Goal: Transaction & Acquisition: Purchase product/service

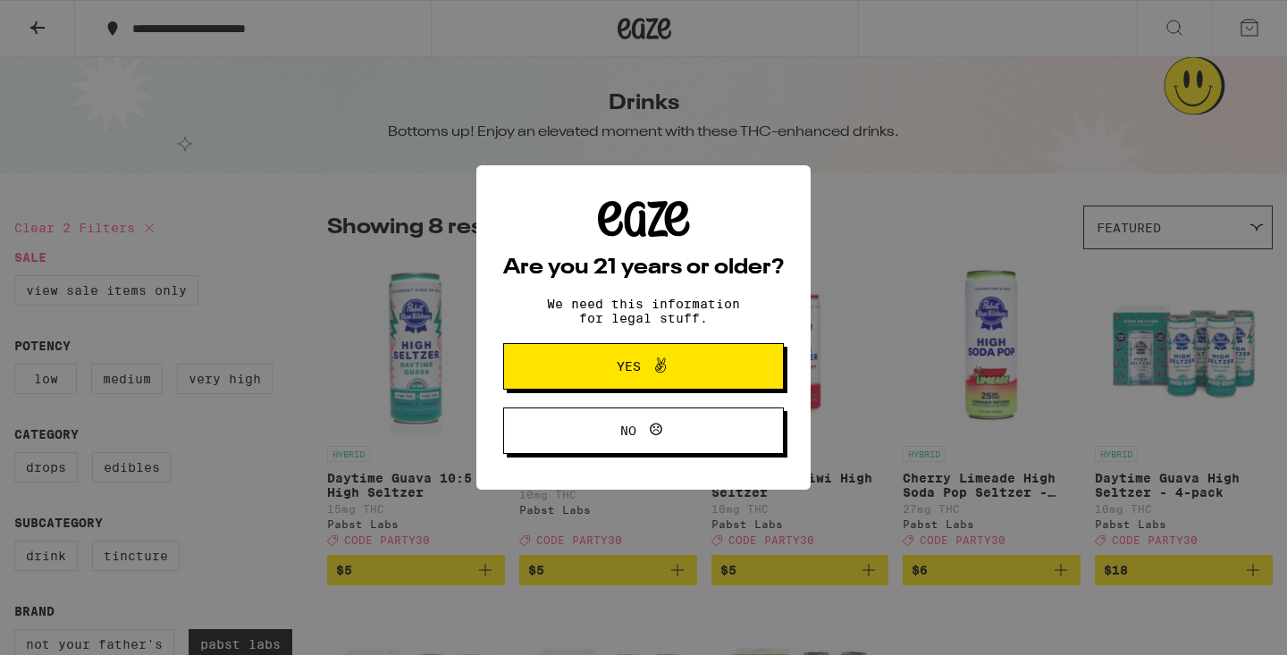
click at [653, 376] on icon at bounding box center [660, 365] width 21 height 21
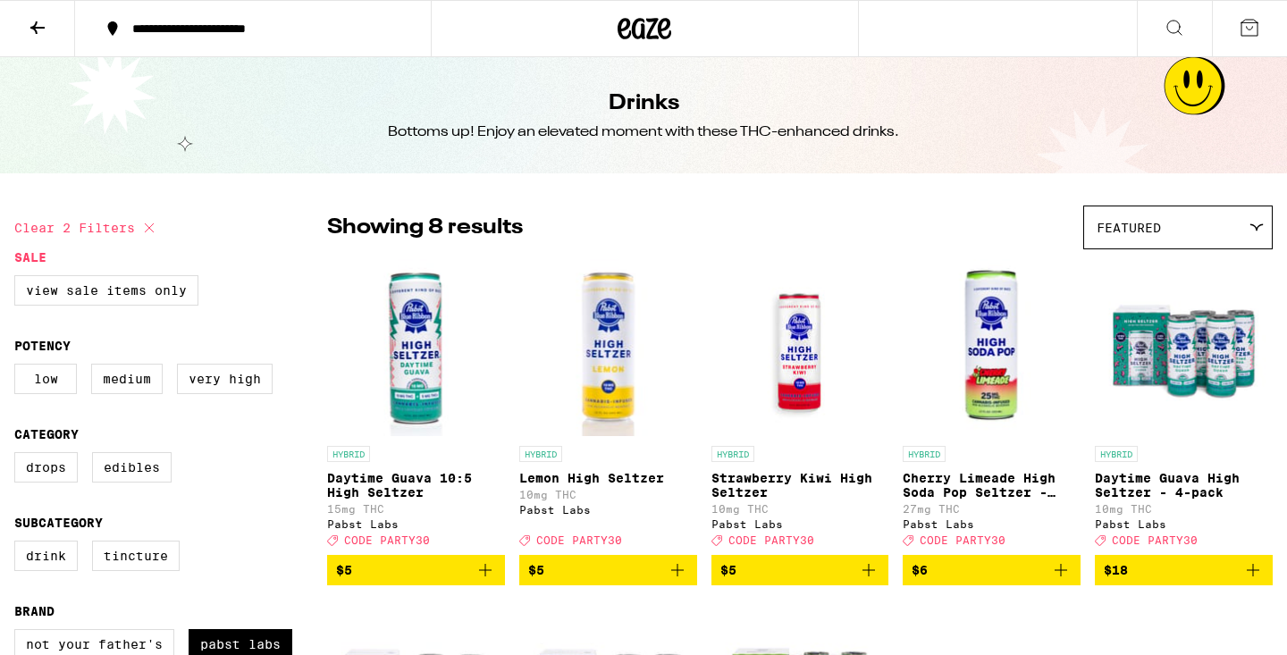
click at [41, 18] on icon at bounding box center [37, 27] width 21 height 21
